Goal: Check status: Check status

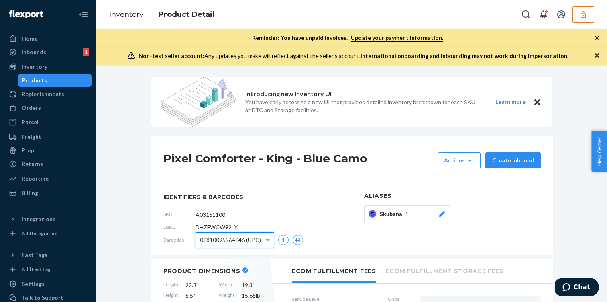
scroll to position [29, 0]
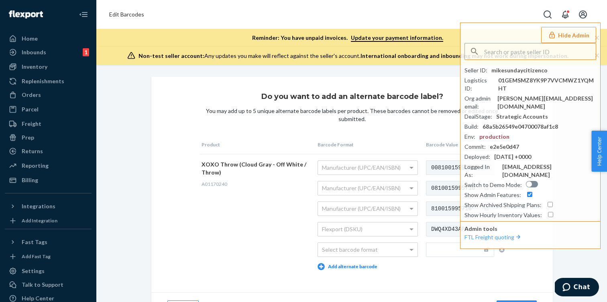
scroll to position [22, 0]
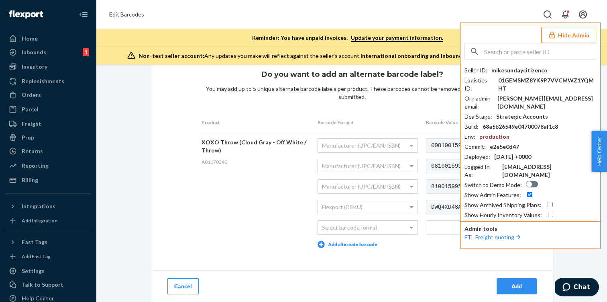
click at [587, 26] on div "Hide Admin Seller ID : mikesundaycitizenco Logistics ID : 01GEMSMZ8YK9P7VVCMWZ1…" at bounding box center [530, 135] width 141 height 226
click at [578, 38] on button "Hide Admin" at bounding box center [568, 35] width 55 height 16
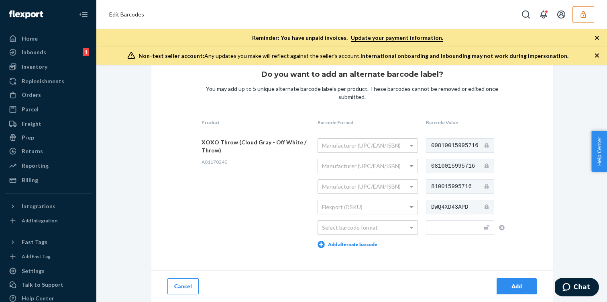
click at [187, 290] on button "Cancel" at bounding box center [182, 286] width 31 height 16
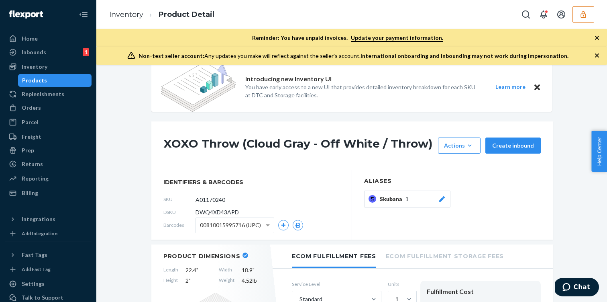
scroll to position [16, 0]
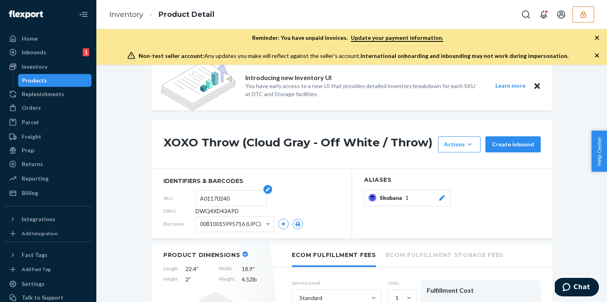
click at [206, 199] on input "A01170240" at bounding box center [231, 197] width 63 height 15
